Goal: Task Accomplishment & Management: Manage account settings

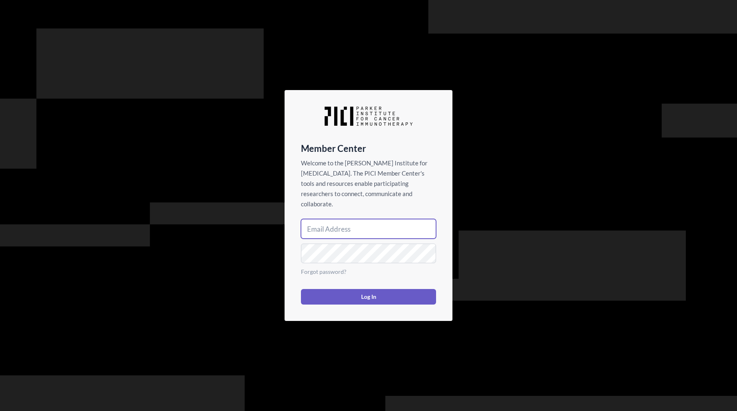
click at [361, 232] on input "email" at bounding box center [368, 229] width 135 height 20
type input "[PERSON_NAME][EMAIL_ADDRESS][DOMAIN_NAME]"
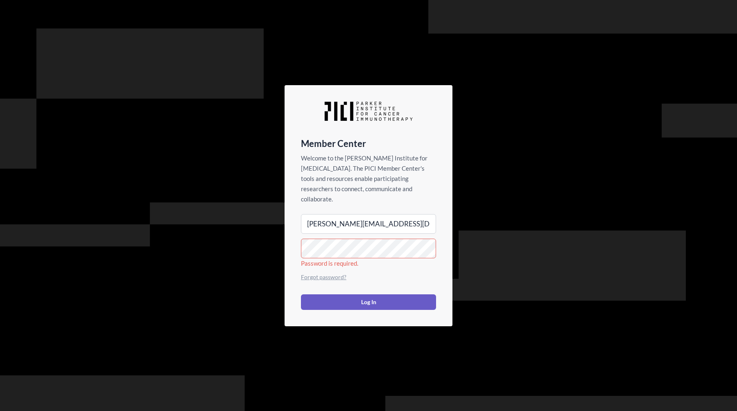
click at [336, 273] on link "Forgot password?" at bounding box center [323, 276] width 45 height 7
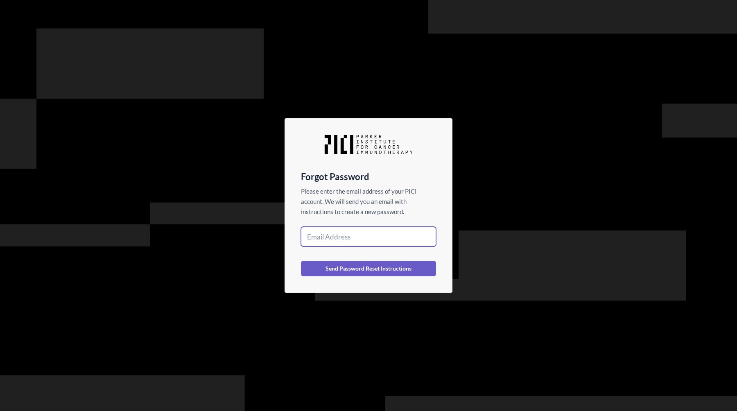
click at [332, 237] on input "email" at bounding box center [368, 237] width 135 height 20
type input "[PERSON_NAME][EMAIL_ADDRESS][DOMAIN_NAME]"
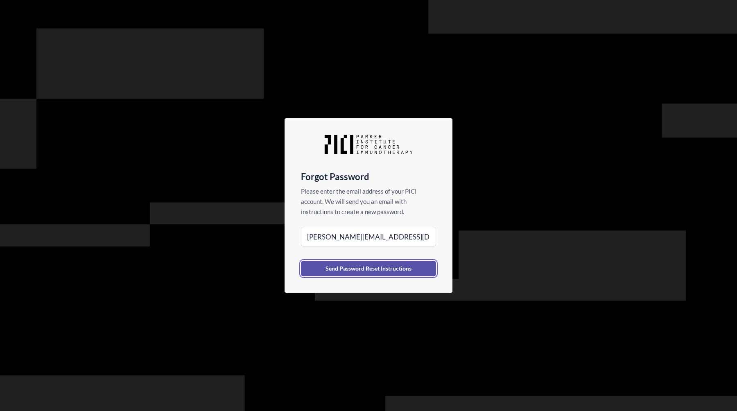
click at [350, 268] on button "Send Password Reset Instructions" at bounding box center [368, 269] width 135 height 16
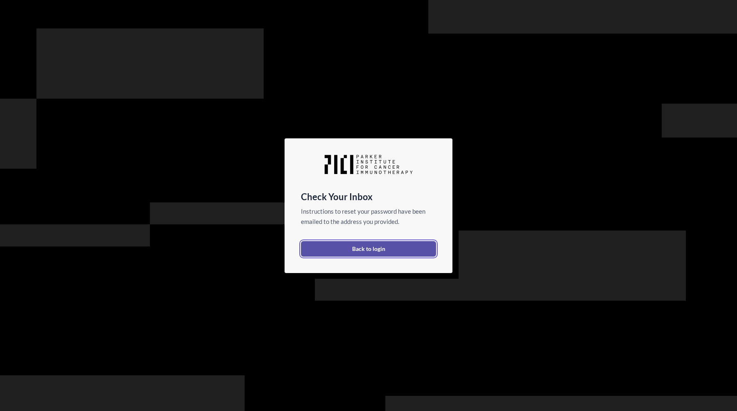
click at [376, 246] on link "Back to login" at bounding box center [368, 249] width 135 height 16
